Goal: Navigation & Orientation: Find specific page/section

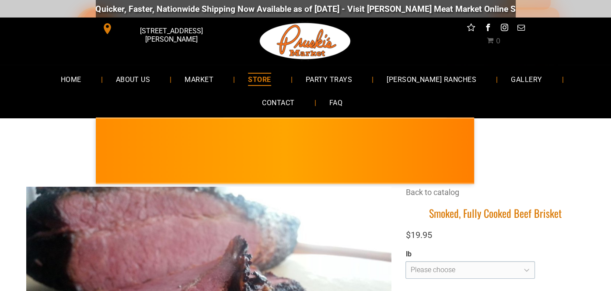
click at [248, 77] on span "STORE" at bounding box center [259, 79] width 23 height 13
